Goal: Transaction & Acquisition: Download file/media

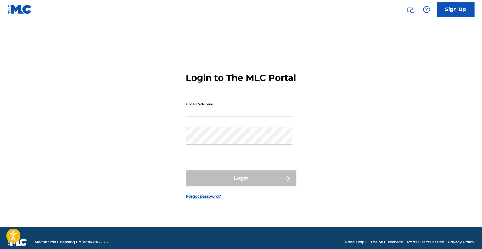
click at [222, 113] on input "Email Address" at bounding box center [239, 108] width 107 height 18
type input "[PERSON_NAME][EMAIL_ADDRESS][PERSON_NAME][DOMAIN_NAME]"
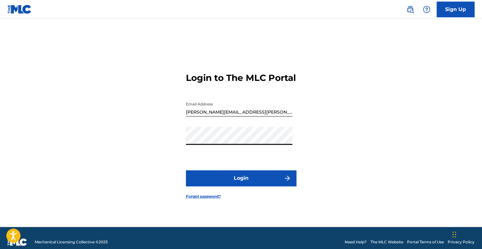
click at [221, 183] on button "Login" at bounding box center [241, 179] width 110 height 16
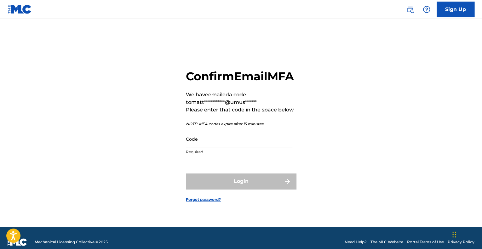
click at [201, 148] on input "Code" at bounding box center [239, 139] width 107 height 18
paste input "184228"
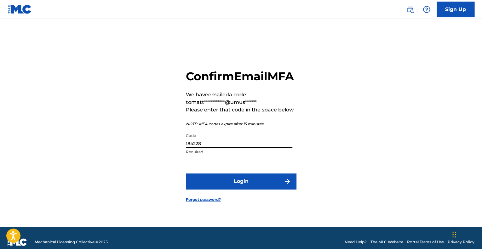
type input "184228"
click at [232, 186] on button "Login" at bounding box center [241, 182] width 110 height 16
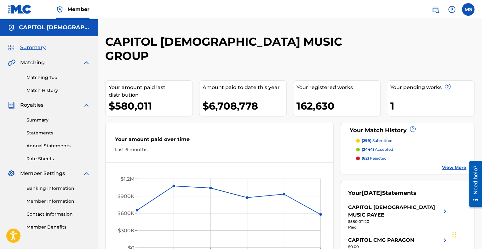
click at [37, 135] on link "Statements" at bounding box center [58, 133] width 64 height 7
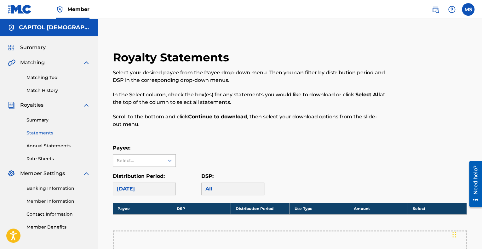
click at [145, 157] on div "Select..." at bounding box center [138, 161] width 51 height 12
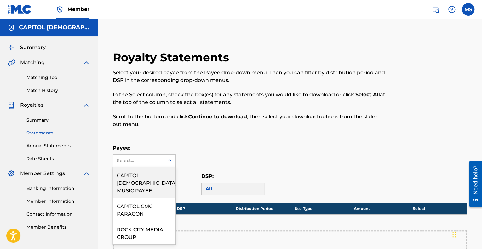
click at [142, 177] on div "CAPITOL [DEMOGRAPHIC_DATA] MUSIC PAYEE" at bounding box center [144, 182] width 62 height 31
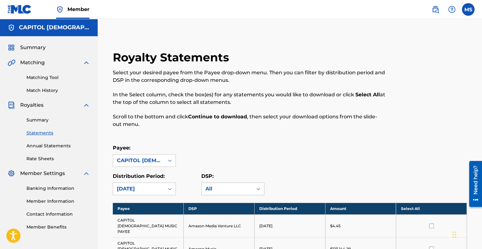
click at [221, 188] on div "All" at bounding box center [232, 189] width 63 height 13
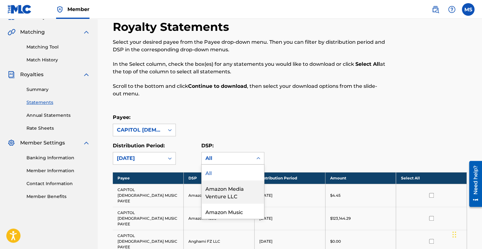
scroll to position [40, 0]
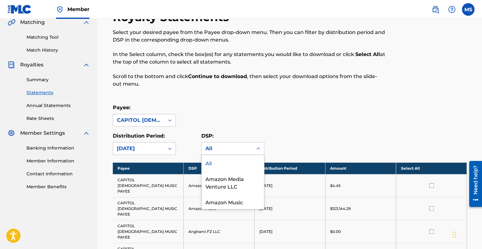
click at [217, 168] on div "All" at bounding box center [233, 163] width 62 height 16
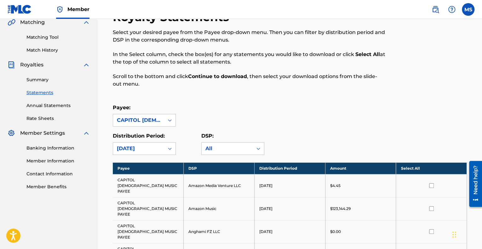
click at [40, 122] on div "Summary Matching Matching Tool Match History Royalties Summary Statements Annua…" at bounding box center [49, 97] width 98 height 202
click at [38, 119] on link "Rate Sheets" at bounding box center [58, 118] width 64 height 7
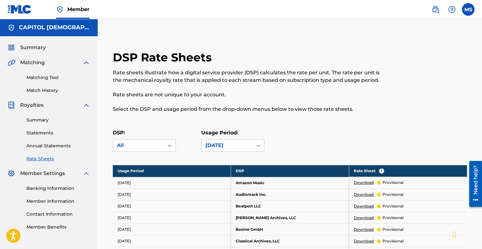
click at [41, 148] on link "Annual Statements" at bounding box center [58, 146] width 64 height 7
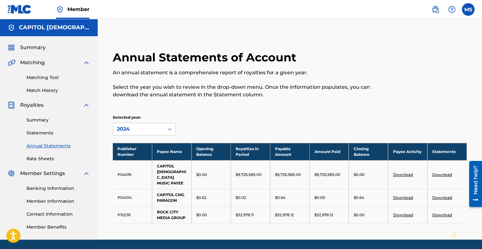
click at [34, 120] on link "Summary" at bounding box center [58, 120] width 64 height 7
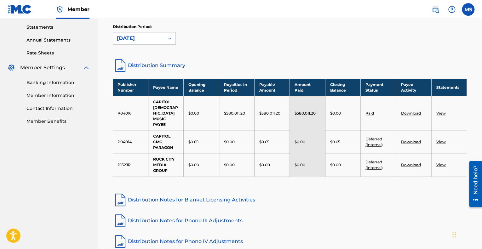
scroll to position [106, 0]
click at [412, 111] on link "Download" at bounding box center [411, 113] width 20 height 5
click at [143, 35] on div "[DATE]" at bounding box center [138, 39] width 43 height 8
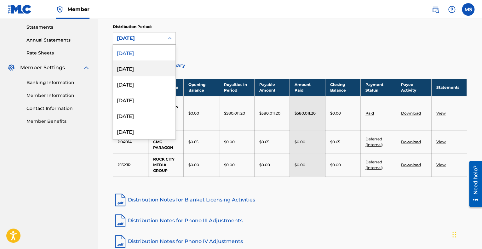
click at [135, 64] on div "[DATE]" at bounding box center [144, 69] width 62 height 16
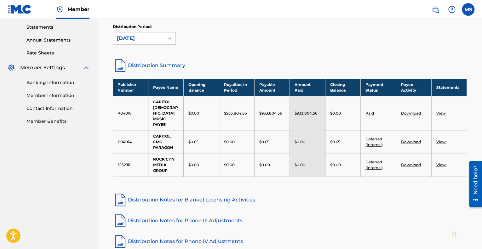
click at [443, 111] on link "View" at bounding box center [441, 113] width 9 height 5
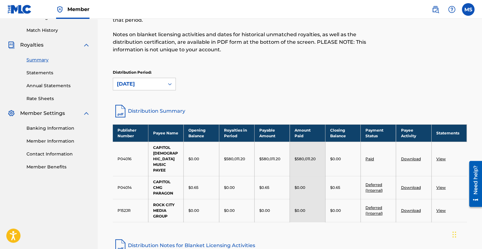
scroll to position [61, 0]
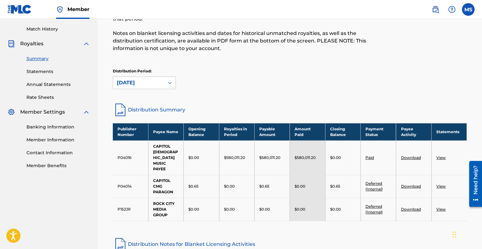
click at [408, 155] on link "Download" at bounding box center [411, 157] width 20 height 5
click at [137, 73] on p "Distribution Period:" at bounding box center [144, 71] width 63 height 6
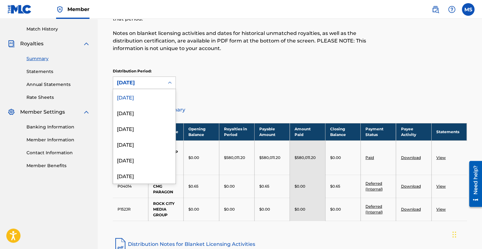
click at [137, 79] on div "[DATE]" at bounding box center [138, 83] width 43 height 8
click at [137, 114] on div "[DATE]" at bounding box center [144, 113] width 62 height 16
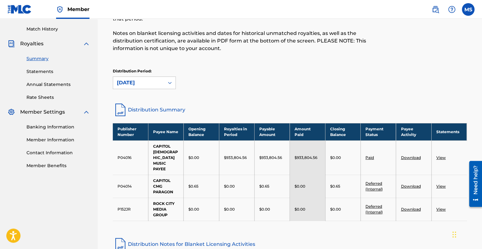
click at [407, 155] on link "Download" at bounding box center [411, 157] width 20 height 5
